Goal: Task Accomplishment & Management: Use online tool/utility

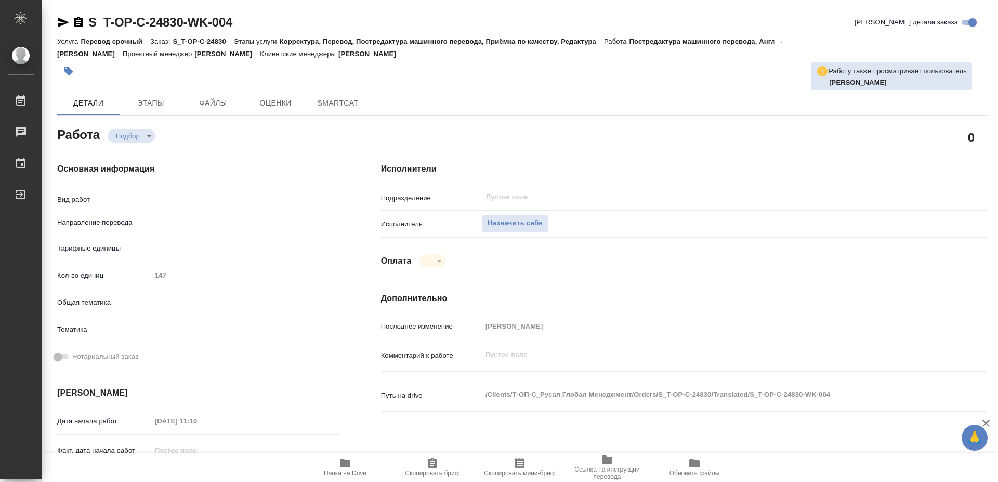
type input "англ-рус"
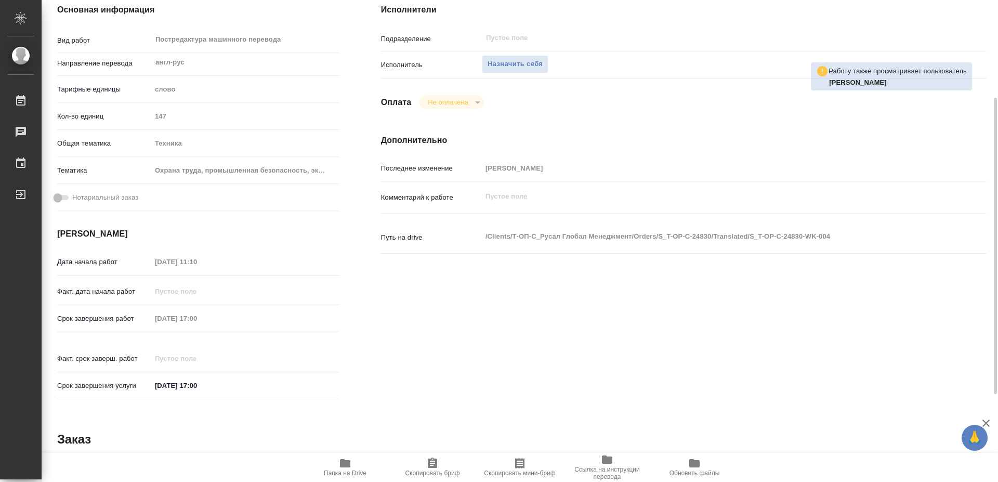
scroll to position [212, 0]
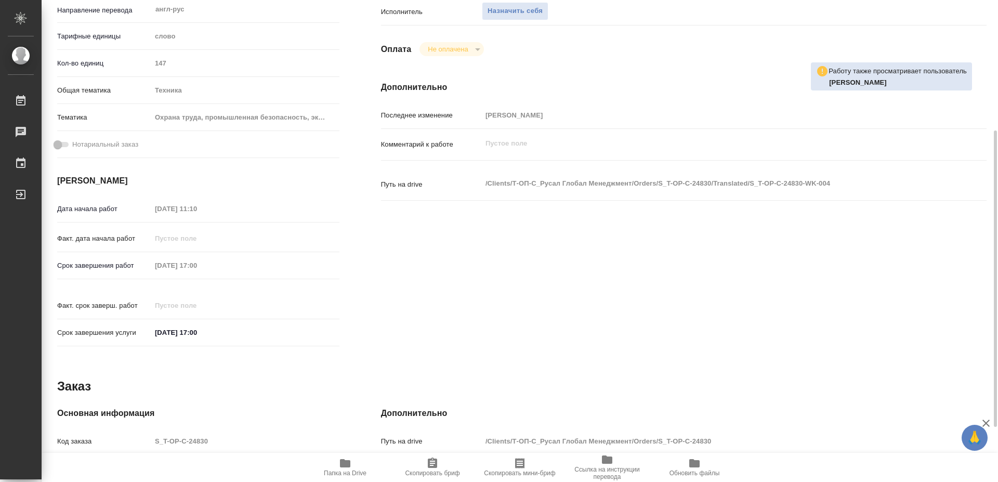
click at [346, 467] on icon "button" at bounding box center [345, 463] width 12 height 12
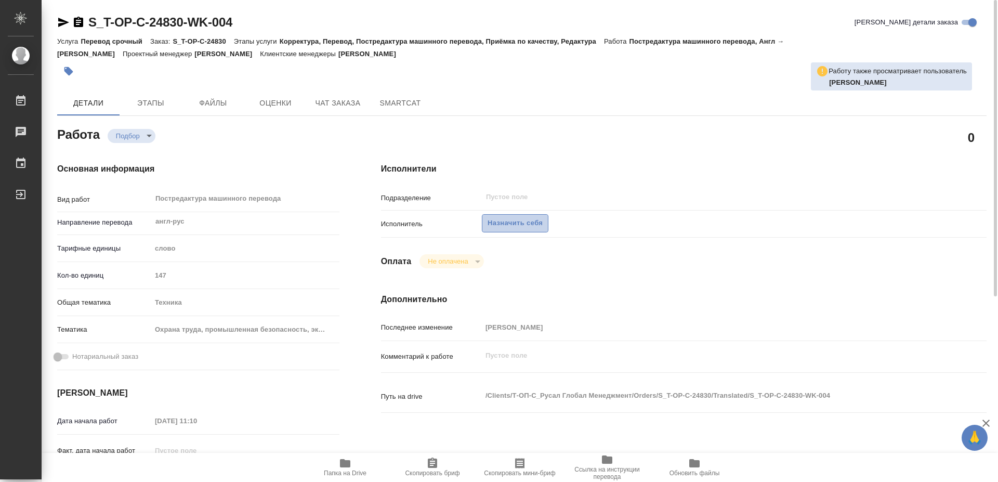
click at [529, 217] on span "Назначить себя" at bounding box center [515, 223] width 55 height 12
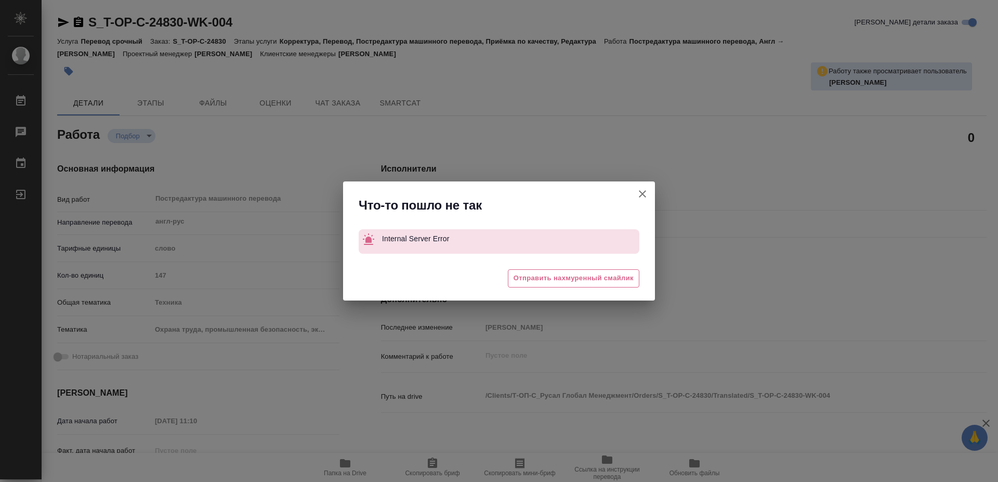
click at [641, 192] on icon "button" at bounding box center [642, 193] width 7 height 7
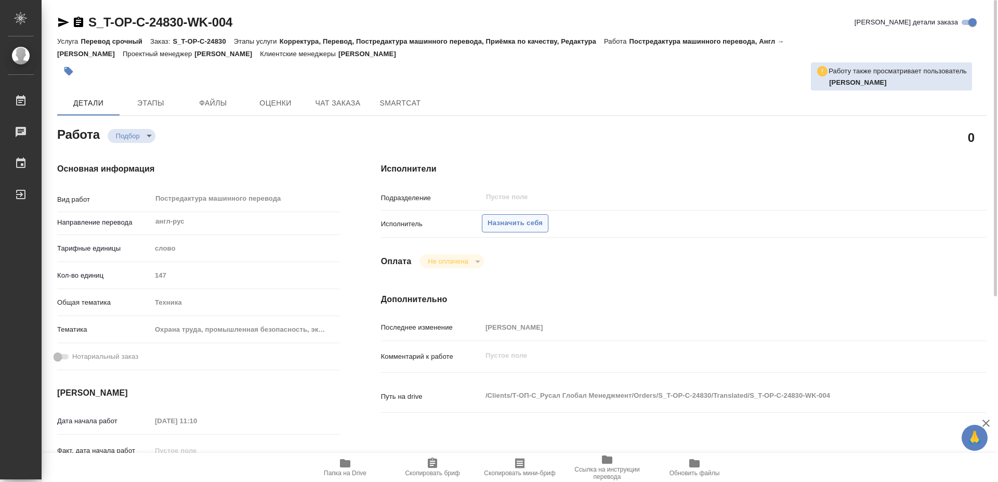
click at [520, 217] on span "Назначить себя" at bounding box center [515, 223] width 55 height 12
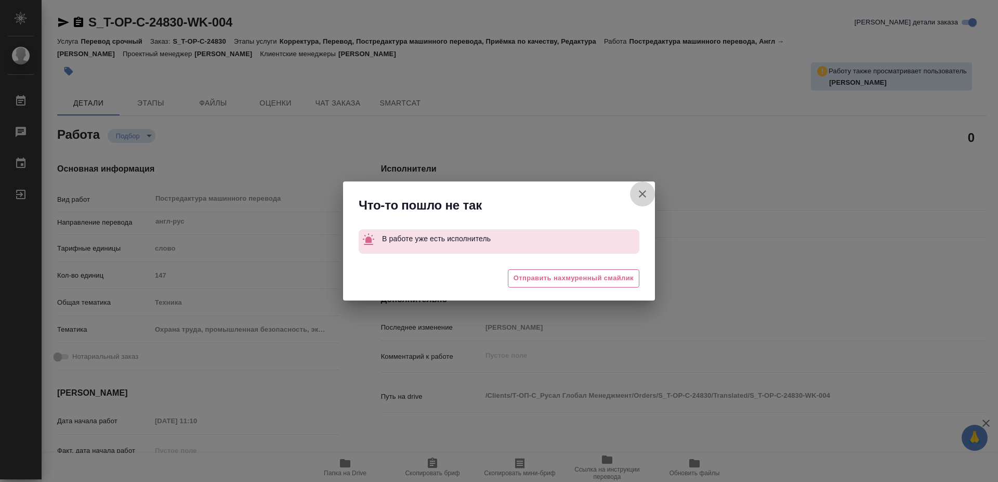
click at [643, 192] on icon "button" at bounding box center [642, 194] width 12 height 12
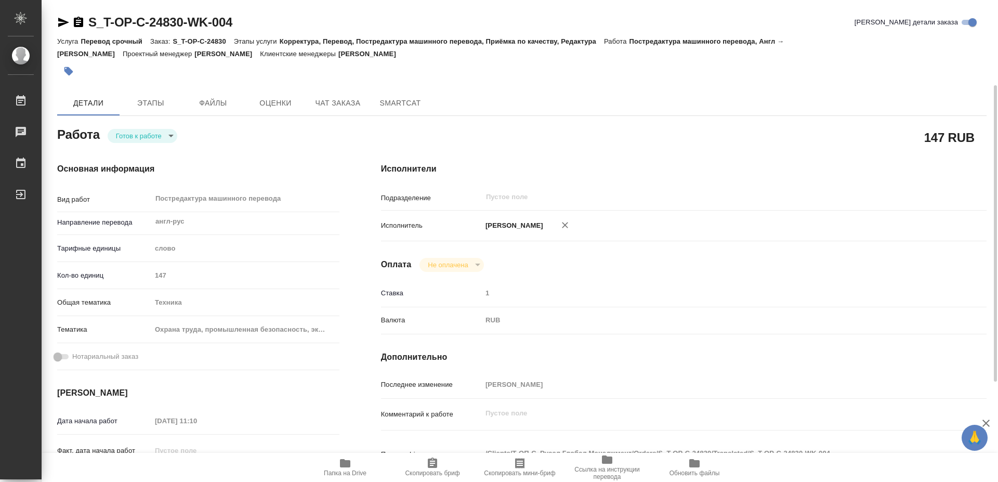
scroll to position [53, 0]
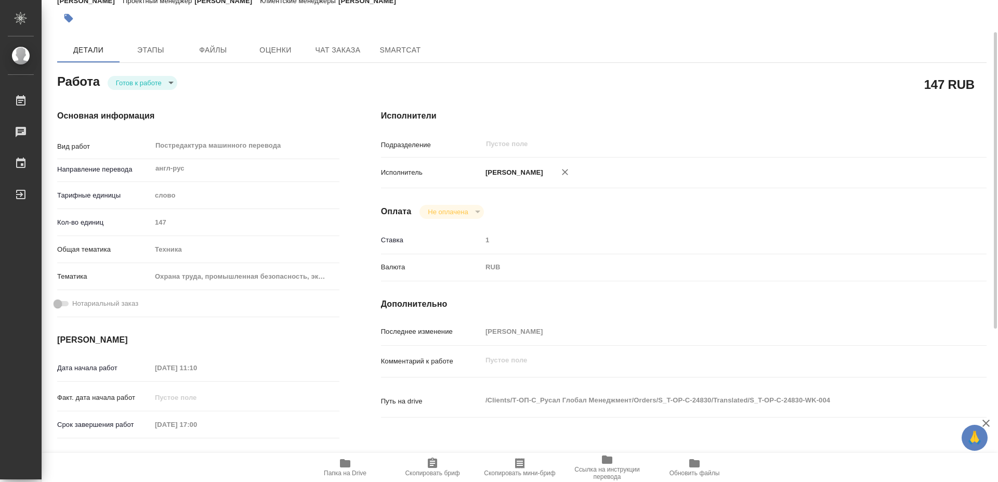
click at [434, 461] on icon "button" at bounding box center [432, 463] width 12 height 12
